Goal: Obtain resource: Obtain resource

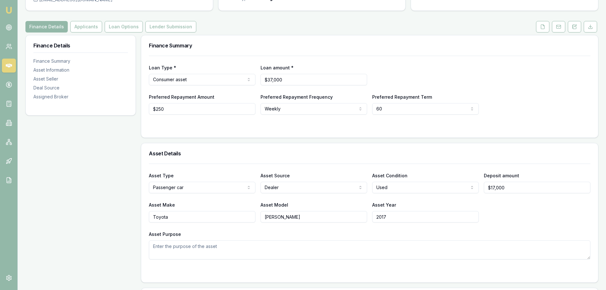
scroll to position [64, 0]
click at [543, 27] on icon at bounding box center [543, 26] width 5 height 5
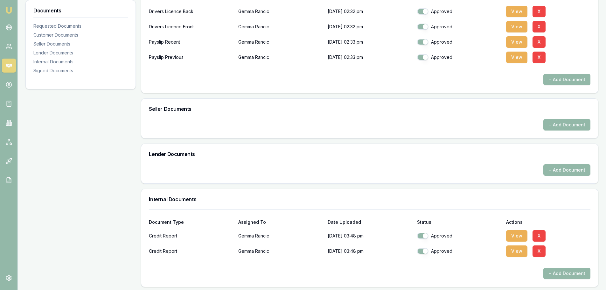
scroll to position [191, 0]
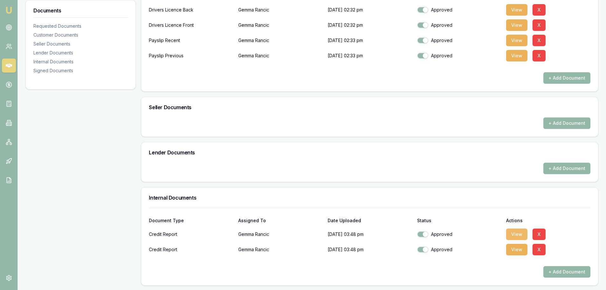
click at [523, 233] on button "View" at bounding box center [516, 234] width 21 height 11
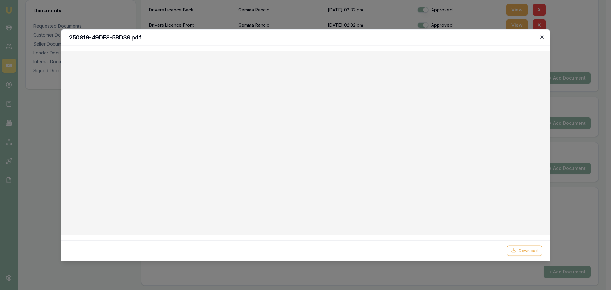
click at [542, 37] on icon "button" at bounding box center [542, 36] width 5 height 5
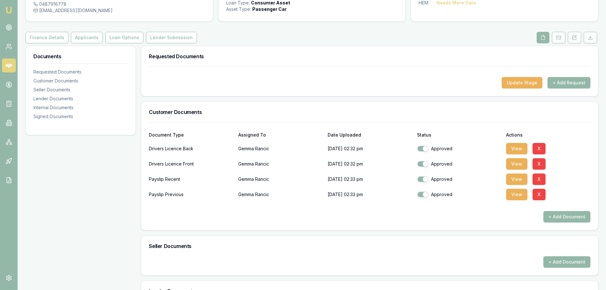
scroll to position [0, 0]
